Goal: Information Seeking & Learning: Understand process/instructions

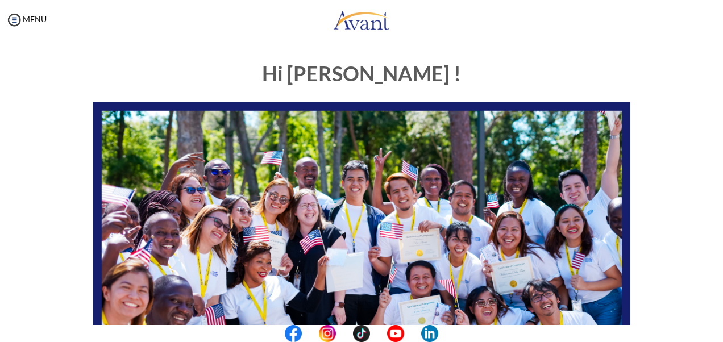
drag, startPoint x: 708, startPoint y: 227, endPoint x: 716, endPoint y: 223, distance: 8.7
click at [715, 225] on div "My Status What is the next step? We would like you to watch the introductory vi…" at bounding box center [361, 211] width 723 height 342
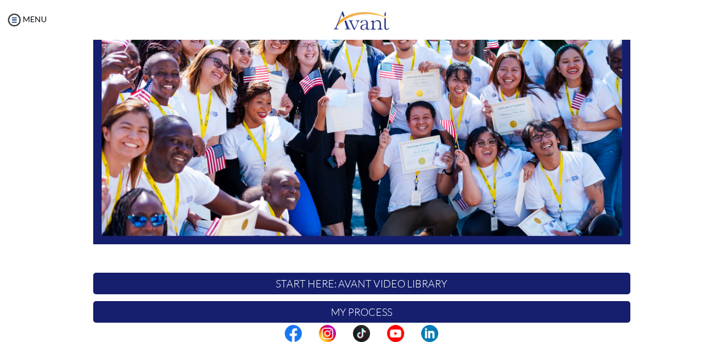
scroll to position [178, 0]
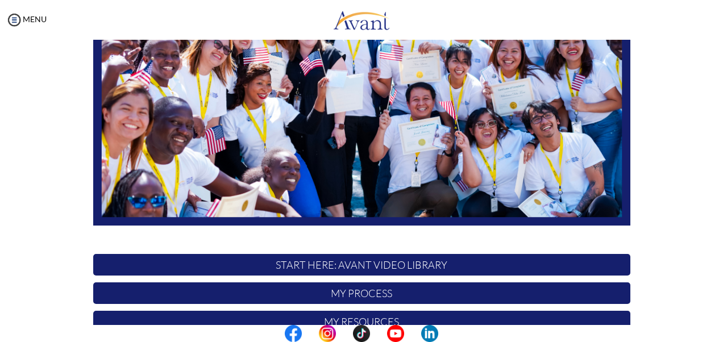
click at [585, 294] on p "My Process" at bounding box center [361, 294] width 537 height 22
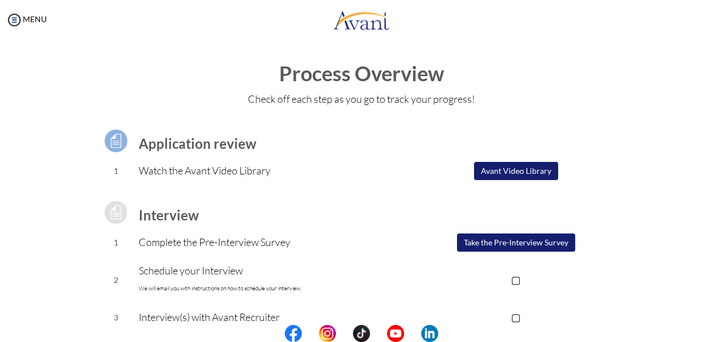
click at [506, 169] on button "Avant Video Library" at bounding box center [516, 171] width 84 height 18
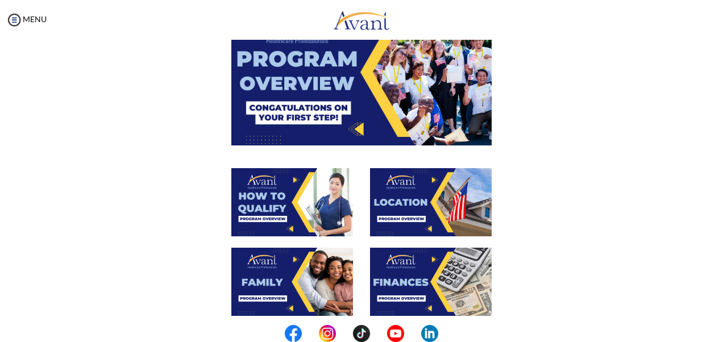
scroll to position [89, 0]
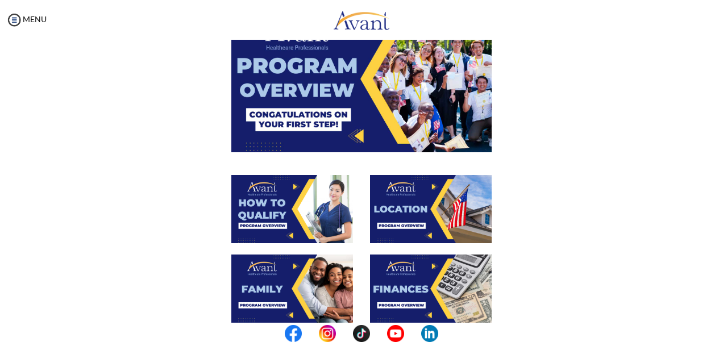
click at [289, 233] on img at bounding box center [292, 209] width 122 height 68
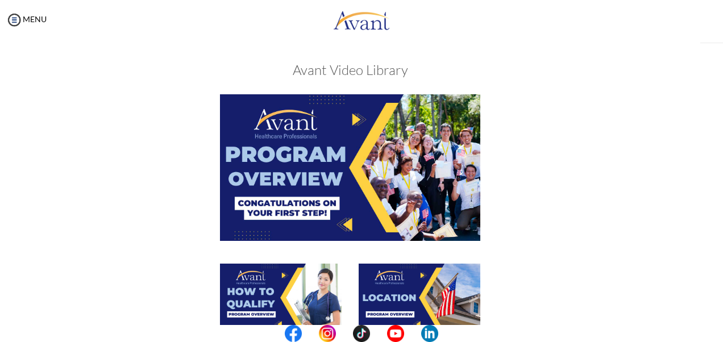
click at [289, 233] on img at bounding box center [350, 167] width 260 height 146
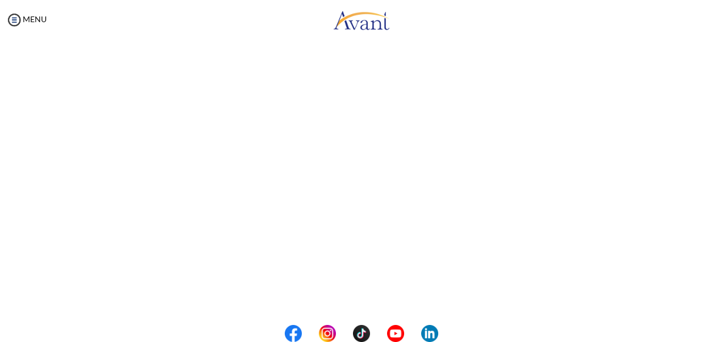
scroll to position [190, 0]
click at [396, 317] on button "Back to Avant Video Library" at bounding box center [362, 322] width 112 height 18
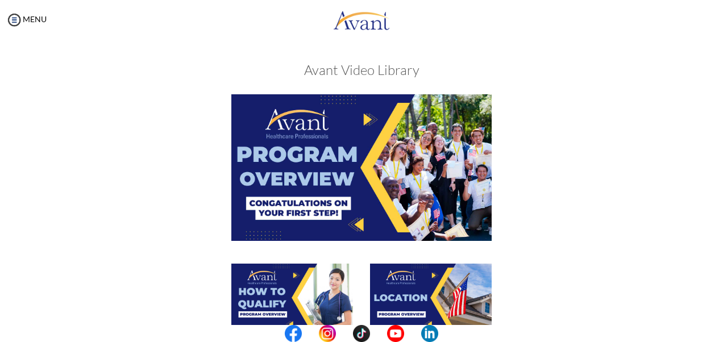
scroll to position [60, 0]
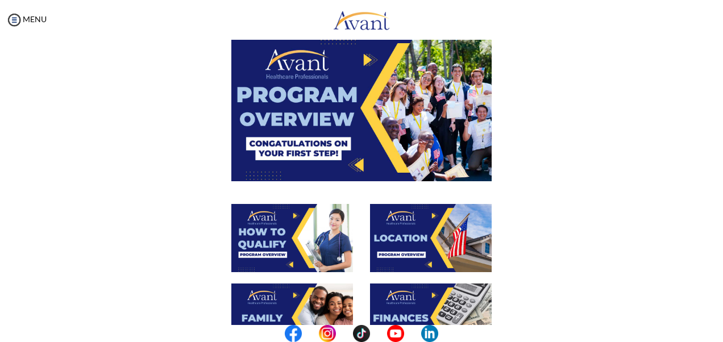
click at [713, 242] on div "My Status What is the next step? We would like you to watch the introductory vi…" at bounding box center [361, 211] width 723 height 342
click at [710, 300] on div "My Status What is the next step? We would like you to watch the introductory vi…" at bounding box center [361, 211] width 723 height 342
drag, startPoint x: 714, startPoint y: 209, endPoint x: 715, endPoint y: 247, distance: 38.1
click at [716, 243] on div "My Status What is the next step? We would like you to watch the introductory vi…" at bounding box center [361, 211] width 723 height 342
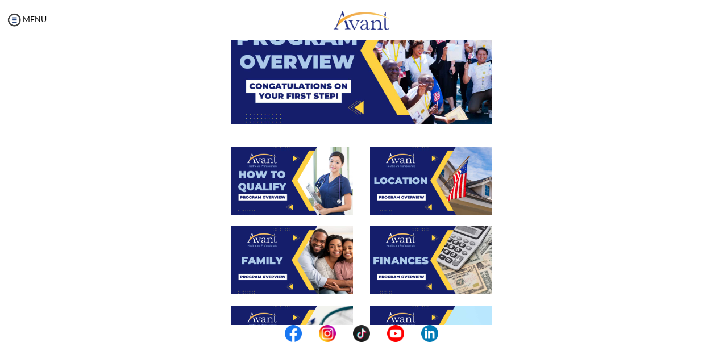
scroll to position [167, 0]
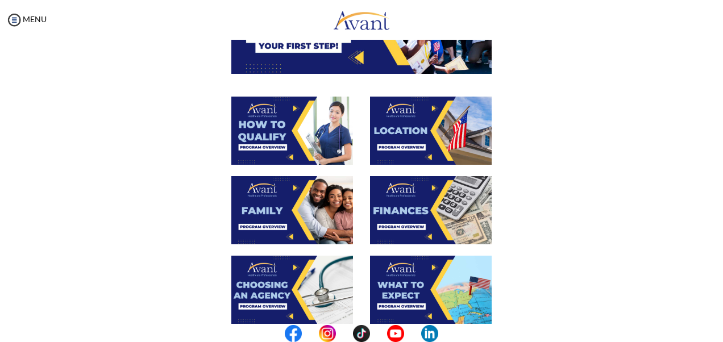
click at [257, 217] on img at bounding box center [292, 210] width 122 height 68
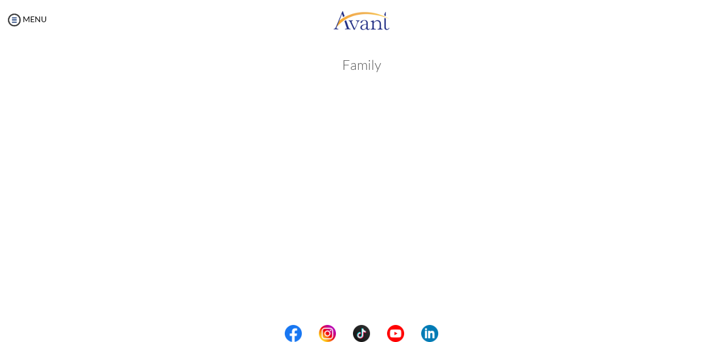
scroll to position [0, 0]
click at [17, 16] on body "Maintenance break. Please come back in 2 hours. MENU My Status What is the next…" at bounding box center [361, 171] width 723 height 342
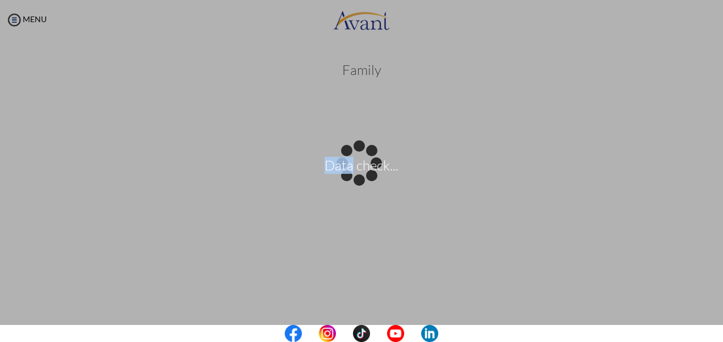
click at [354, 163] on div "Data check..." at bounding box center [362, 171] width 16 height 16
click at [369, 163] on div "Data check..." at bounding box center [362, 171] width 16 height 16
click at [369, 179] on div "Data check..." at bounding box center [362, 171] width 16 height 16
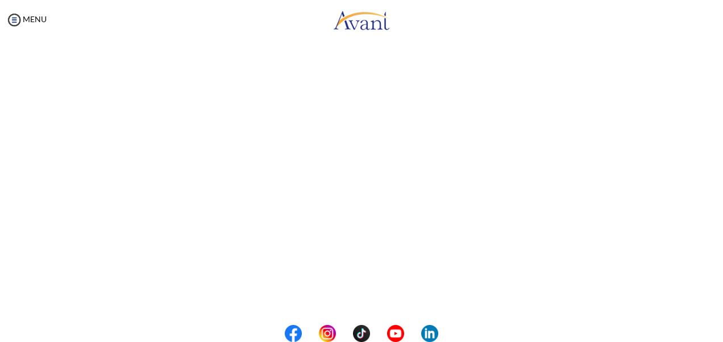
scroll to position [142, 0]
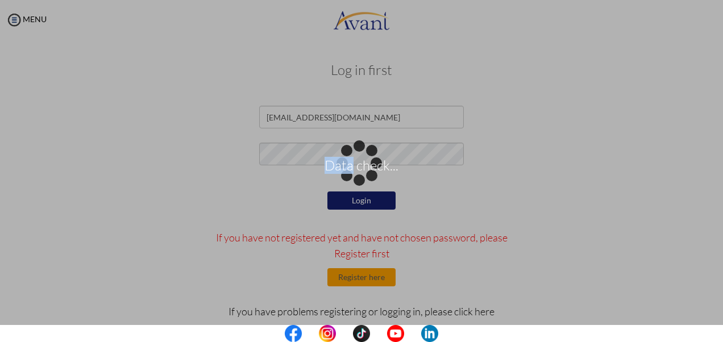
click at [369, 163] on div "Data check..." at bounding box center [362, 171] width 16 height 16
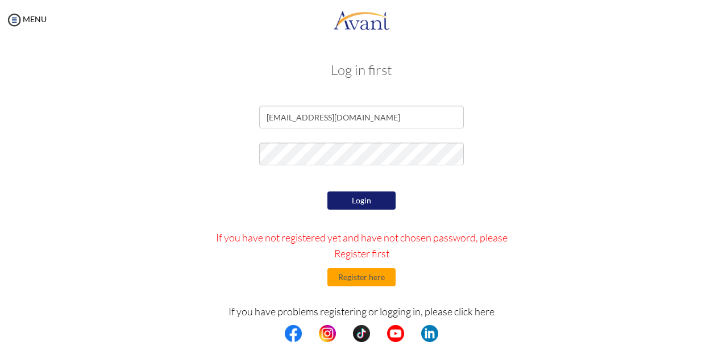
click at [364, 199] on button "Login" at bounding box center [361, 201] width 68 height 18
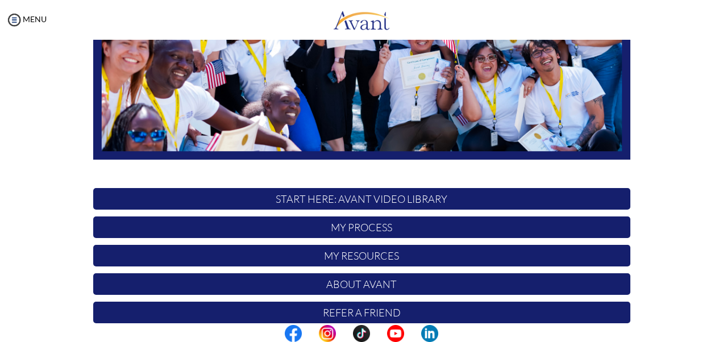
scroll to position [289, 0]
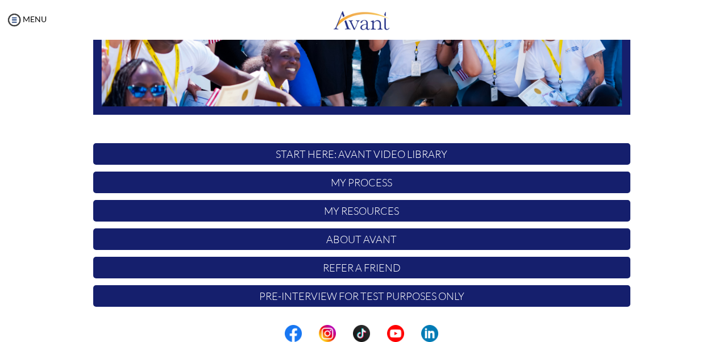
click at [447, 183] on p "My Process" at bounding box center [361, 183] width 537 height 22
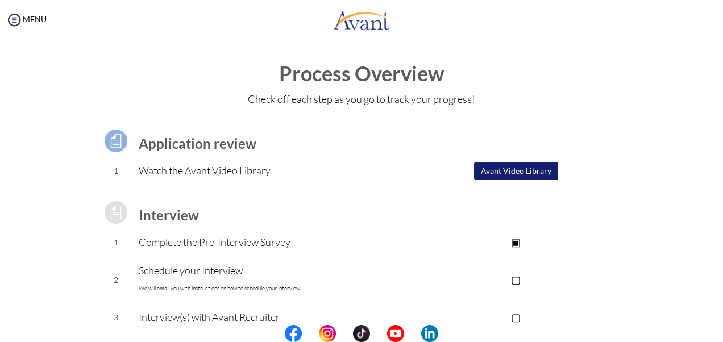
click at [505, 175] on button "Avant Video Library" at bounding box center [516, 171] width 84 height 18
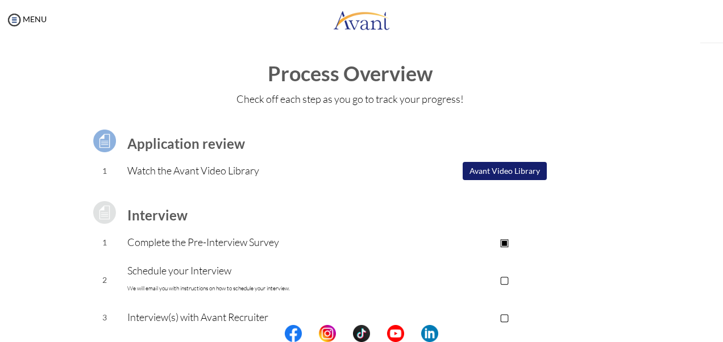
click at [505, 175] on button "Avant Video Library" at bounding box center [505, 171] width 84 height 18
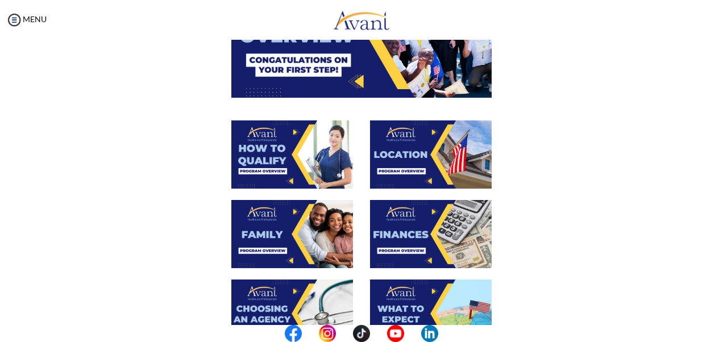
scroll to position [150, 0]
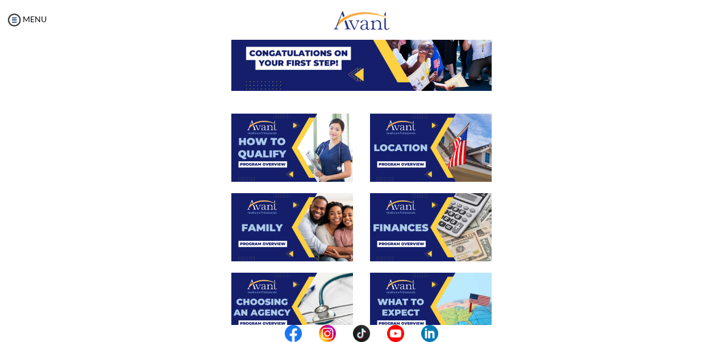
click at [315, 157] on img at bounding box center [292, 148] width 122 height 68
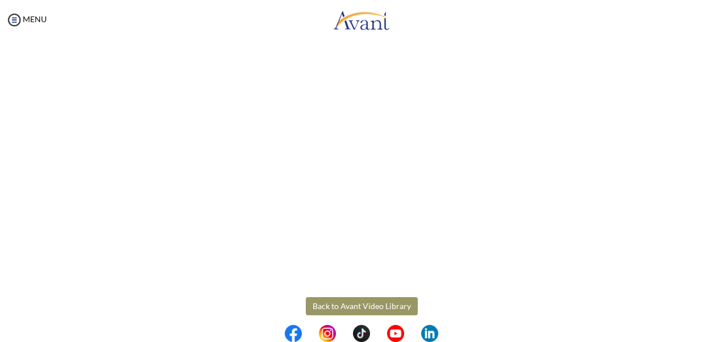
scroll to position [208, 0]
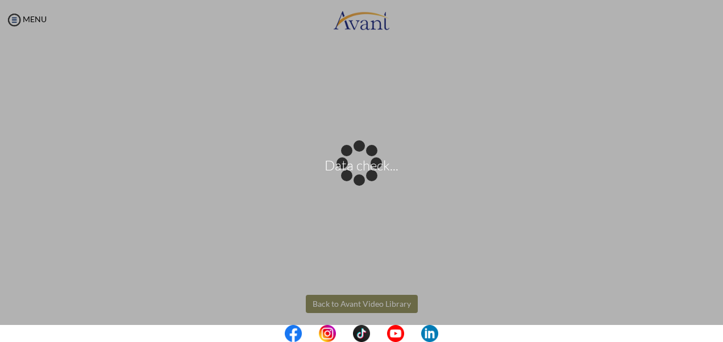
click at [709, 132] on body "Data check... Maintenance break. Please come back in 2 hours. MENU My Status Wh…" at bounding box center [361, 171] width 723 height 342
click at [369, 163] on div "Data check..." at bounding box center [362, 171] width 16 height 16
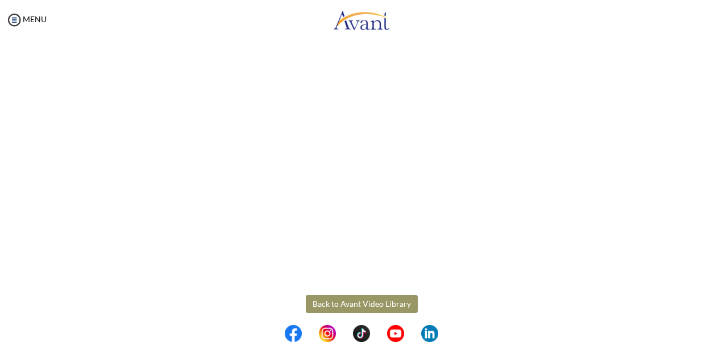
click at [329, 280] on div "How to Qualify Back to Avant Video Library" at bounding box center [361, 111] width 665 height 537
click at [336, 305] on button "Back to Avant Video Library" at bounding box center [362, 304] width 112 height 18
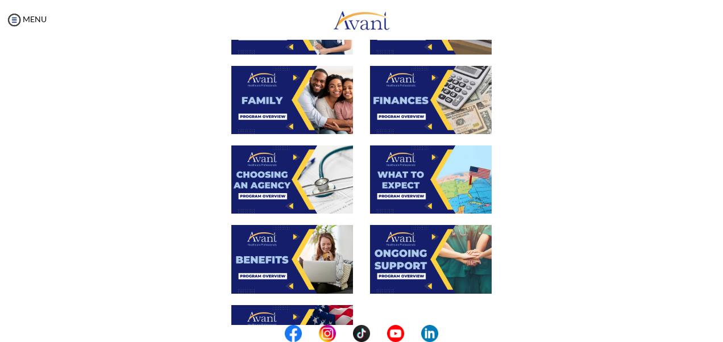
scroll to position [293, 0]
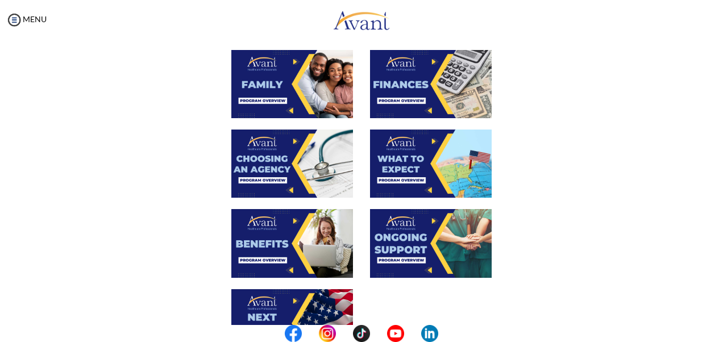
click at [431, 153] on img at bounding box center [431, 164] width 122 height 68
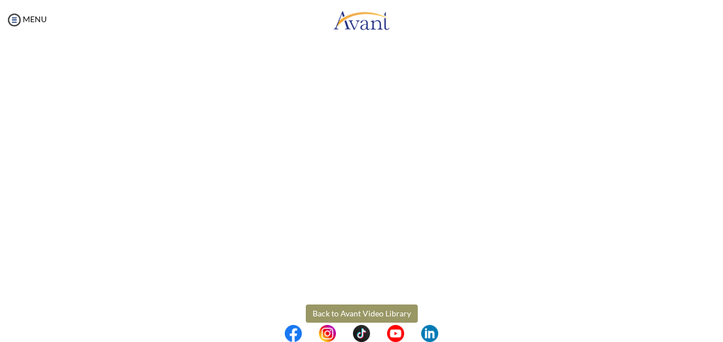
scroll to position [323, 0]
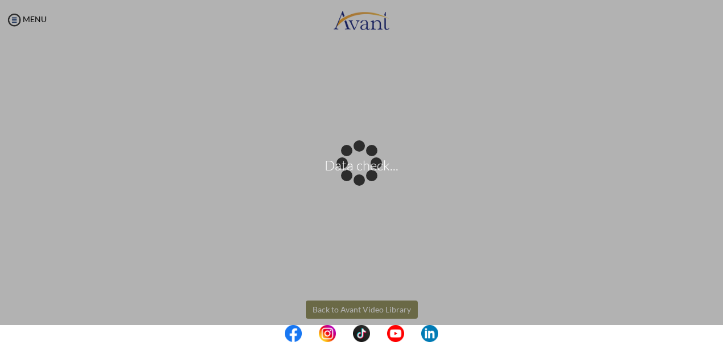
click at [371, 310] on body "Data check... Maintenance break. Please come back in 2 hours. MENU My Status Wh…" at bounding box center [361, 171] width 723 height 342
click at [369, 179] on div "Data check..." at bounding box center [362, 171] width 16 height 16
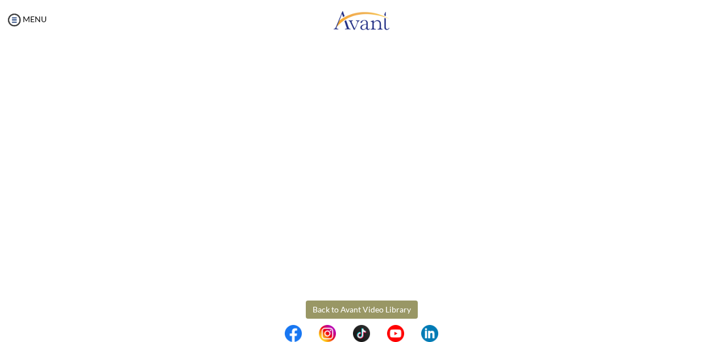
drag, startPoint x: 371, startPoint y: 310, endPoint x: 354, endPoint y: 308, distance: 17.3
click at [354, 308] on button "Back to Avant Video Library" at bounding box center [362, 310] width 112 height 18
click at [354, 308] on div "My Status What is the next step? We would like you to watch the introductory vi…" at bounding box center [361, 211] width 723 height 342
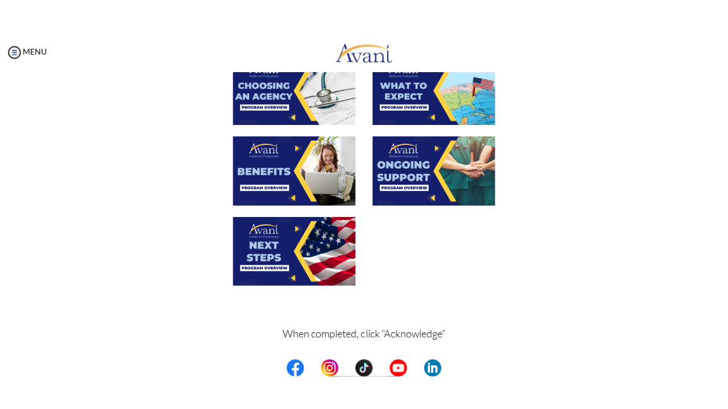
scroll to position [439, 0]
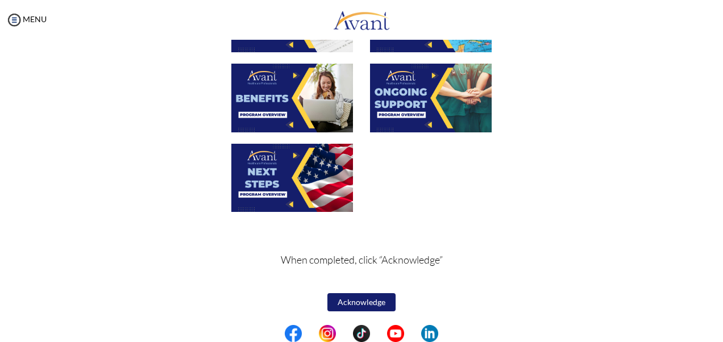
click at [318, 164] on img at bounding box center [292, 178] width 122 height 68
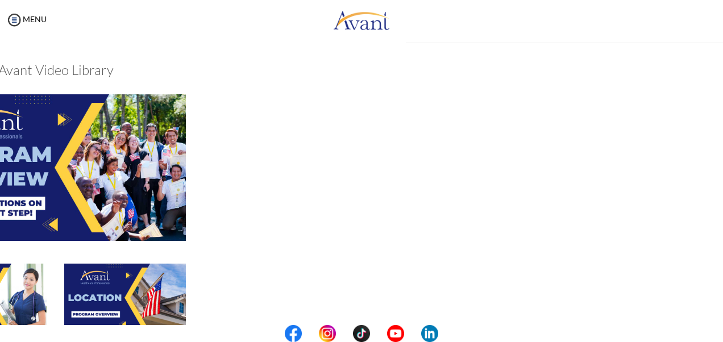
click at [318, 164] on div at bounding box center [56, 178] width 554 height 169
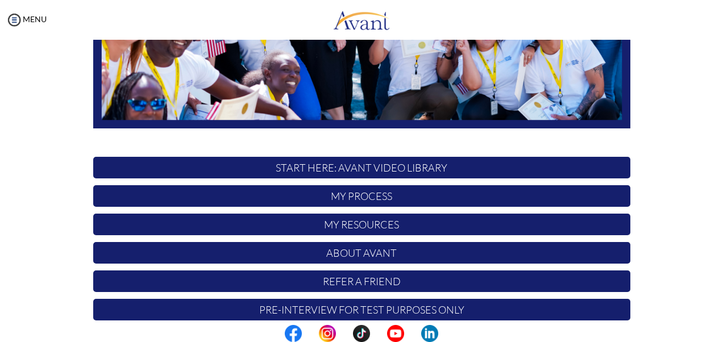
scroll to position [285, 0]
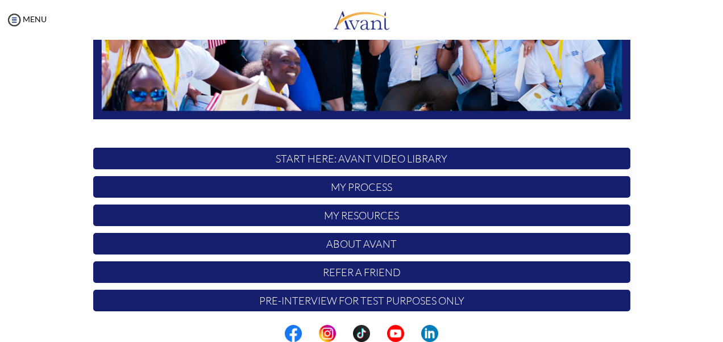
click at [584, 305] on p "Pre-Interview for test purposes only" at bounding box center [361, 301] width 537 height 22
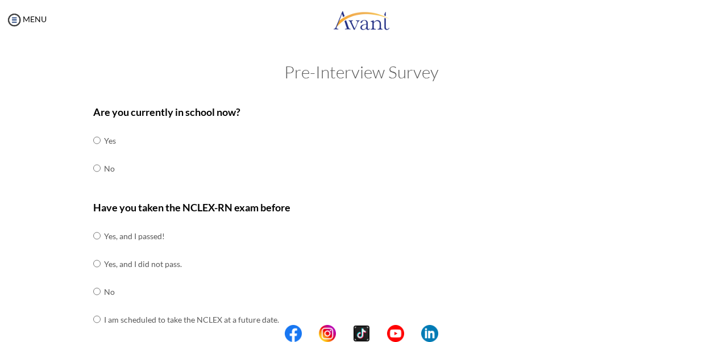
click at [359, 330] on img at bounding box center [361, 333] width 17 height 17
